Goal: Transaction & Acquisition: Download file/media

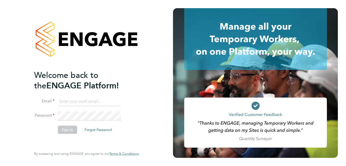
click at [87, 103] on input at bounding box center [89, 101] width 63 height 9
paste input "payroll.downloadqueries@hays.com"
type input "payroll.downloadqueries@hays.com"
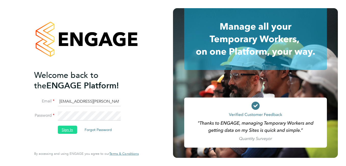
click at [68, 126] on button "Sign In" at bounding box center [67, 129] width 19 height 8
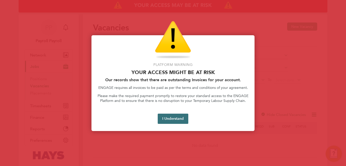
click at [169, 119] on button "I Understand" at bounding box center [173, 118] width 31 height 10
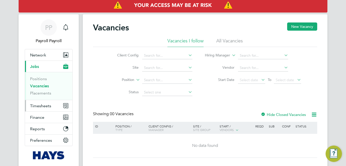
click at [39, 109] on button "Timesheets" at bounding box center [48, 105] width 47 height 11
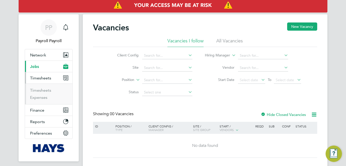
click at [38, 92] on li "Timesheets" at bounding box center [49, 91] width 38 height 7
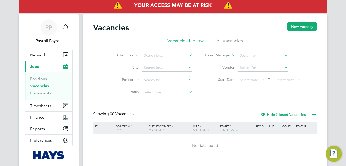
click at [224, 41] on li "All Vacancies" at bounding box center [229, 42] width 26 height 9
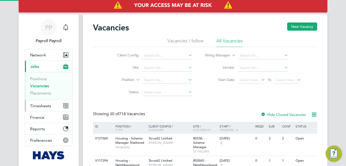
click at [40, 104] on span "Timesheets" at bounding box center [40, 105] width 21 height 5
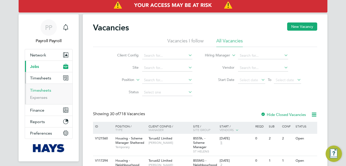
click at [44, 92] on link "Timesheets" at bounding box center [40, 90] width 21 height 5
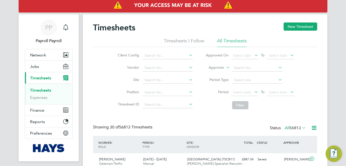
click at [225, 68] on icon at bounding box center [225, 66] width 0 height 5
click at [207, 73] on li "Worker" at bounding box center [211, 73] width 25 height 7
click at [236, 67] on input at bounding box center [257, 67] width 50 height 7
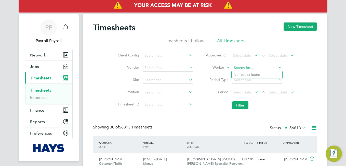
paste input "[PERSON_NAME]"
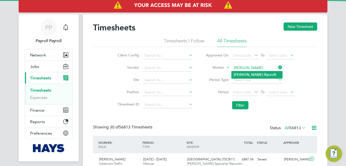
type input "[PERSON_NAME]"
click at [243, 74] on b "[PERSON_NAME]" at bounding box center [249, 74] width 30 height 4
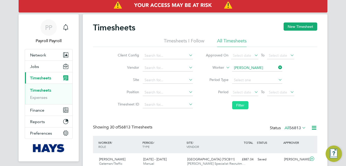
click at [243, 103] on button "Filter" at bounding box center [240, 105] width 16 height 8
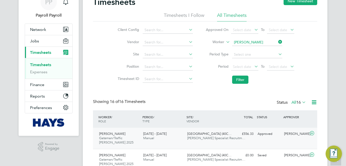
click at [155, 138] on div "[DATE] - [DATE] Manual" at bounding box center [163, 135] width 44 height 13
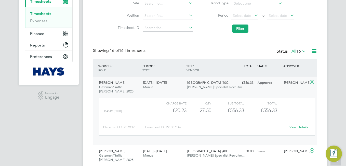
click at [305, 127] on link "View Details" at bounding box center [298, 127] width 19 height 4
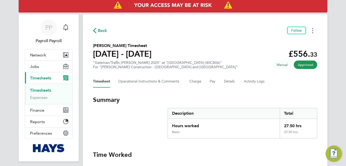
click at [312, 30] on button "Timesheets Menu" at bounding box center [312, 30] width 9 height 8
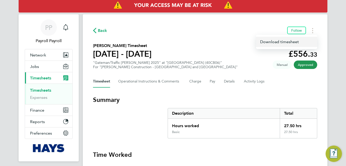
click at [280, 45] on link "Download timesheet" at bounding box center [286, 42] width 61 height 10
